Goal: Navigation & Orientation: Find specific page/section

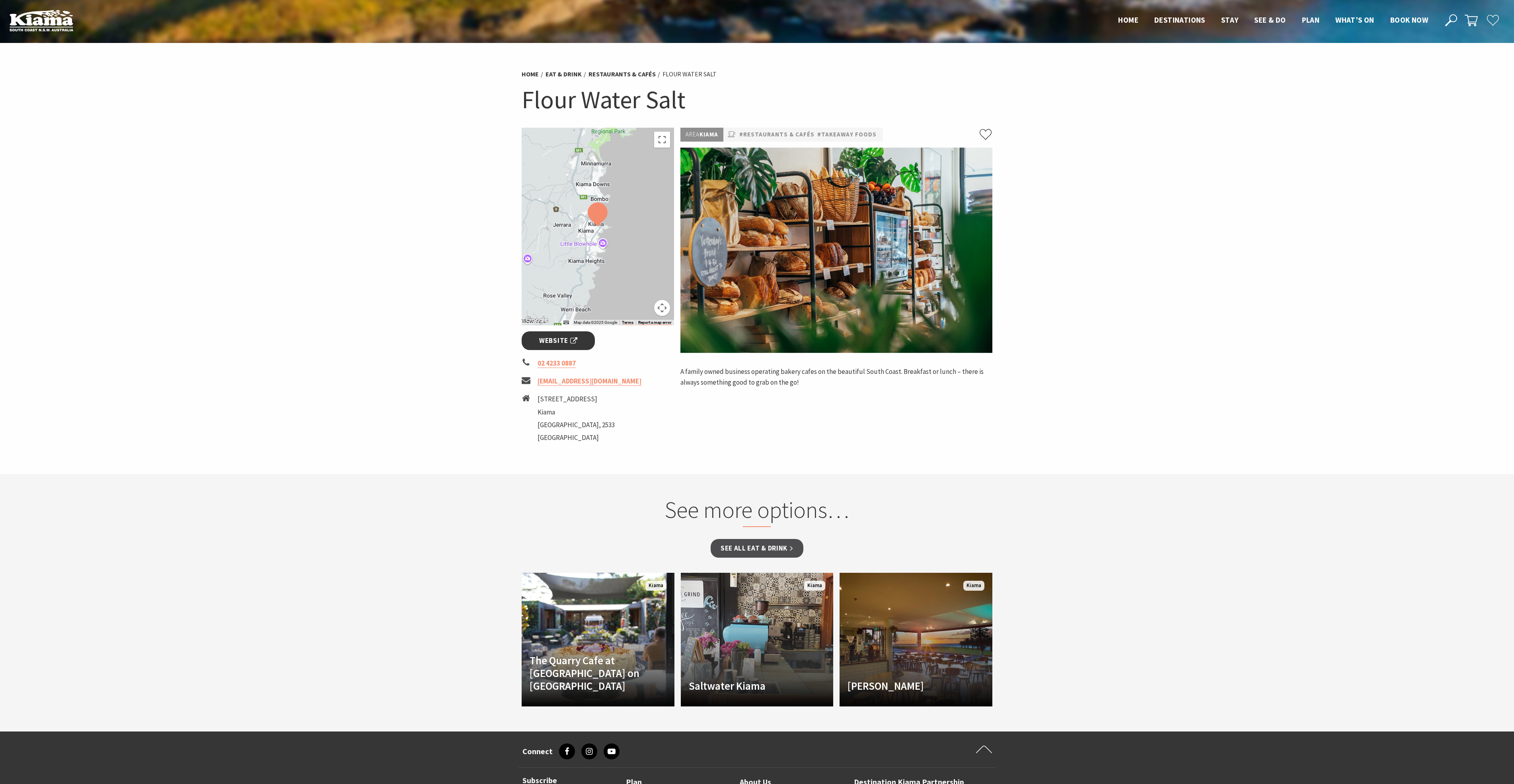
click at [579, 339] on link "Website" at bounding box center [559, 340] width 74 height 18
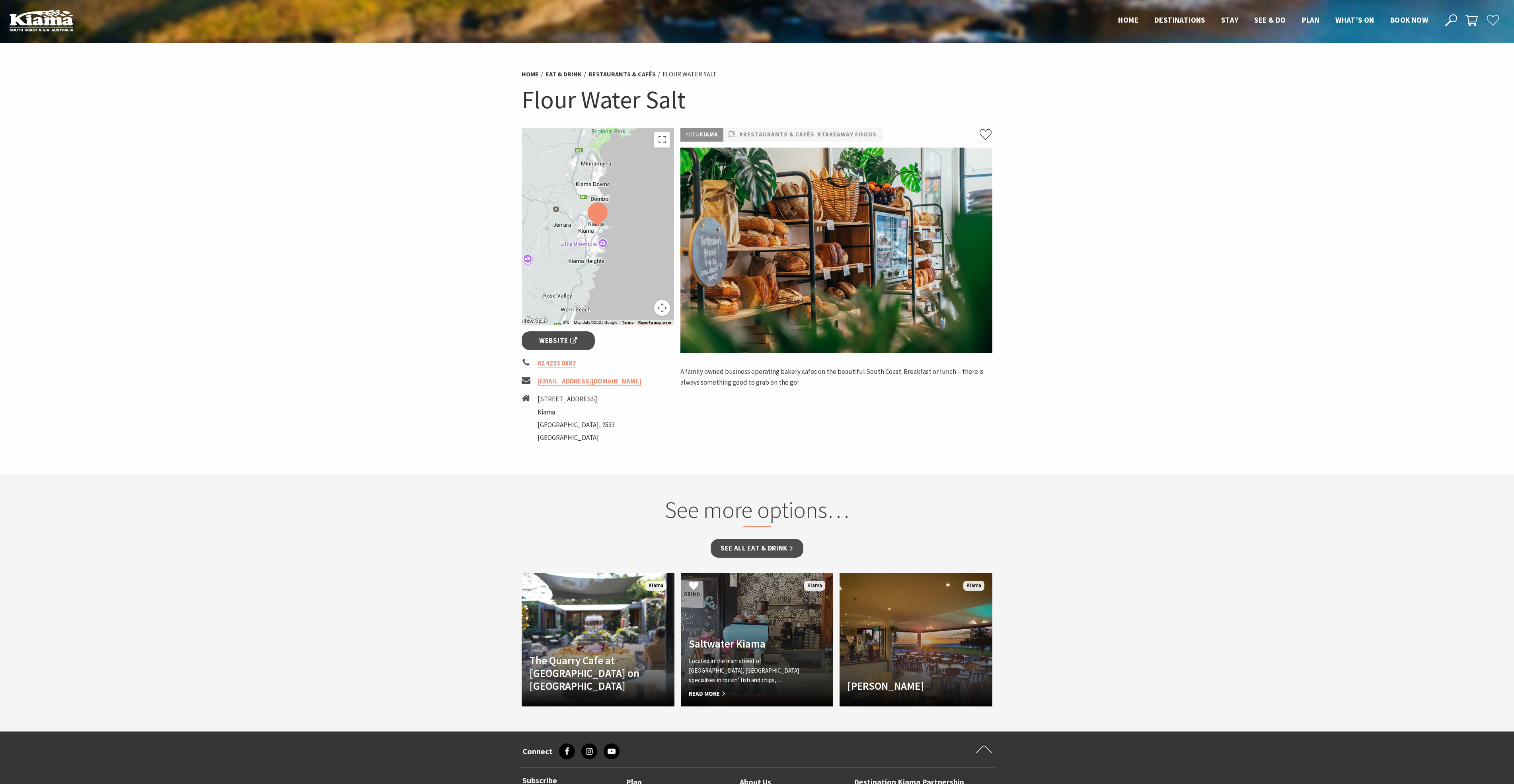
click at [731, 610] on link "Another Image Used Saltwater Kiama Located in the main street of Kiama, Saltwat…" at bounding box center [757, 639] width 153 height 134
